Goal: Navigation & Orientation: Find specific page/section

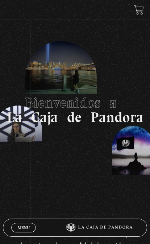
click at [21, 228] on span "Menu" at bounding box center [24, 227] width 12 height 4
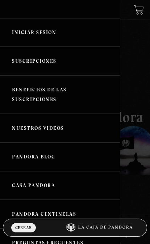
click at [39, 34] on link "Iniciar Sesión" at bounding box center [60, 32] width 120 height 29
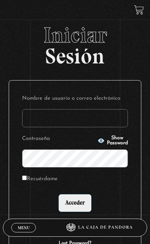
type input "oscarette24@gmail.com"
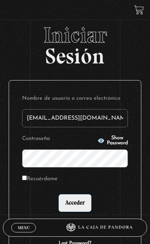
click at [75, 207] on input "Acceder" at bounding box center [74, 203] width 33 height 18
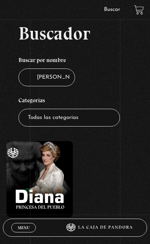
click at [35, 177] on figure at bounding box center [40, 179] width 66 height 76
